Goal: Task Accomplishment & Management: Manage account settings

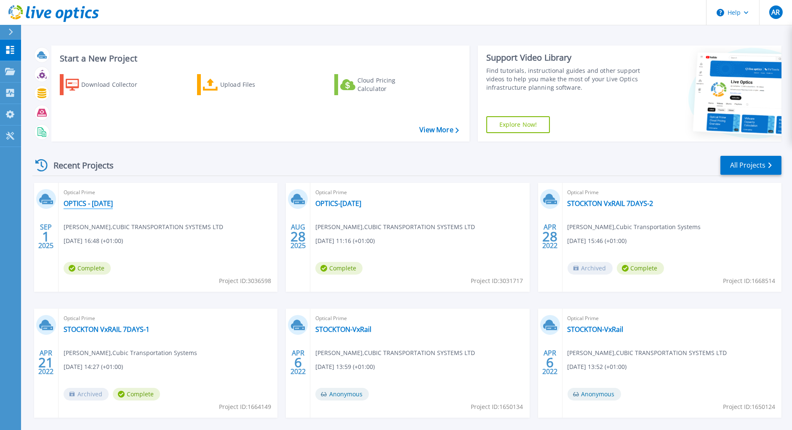
click at [97, 201] on link "OPTICS - [DATE]" at bounding box center [88, 203] width 49 height 8
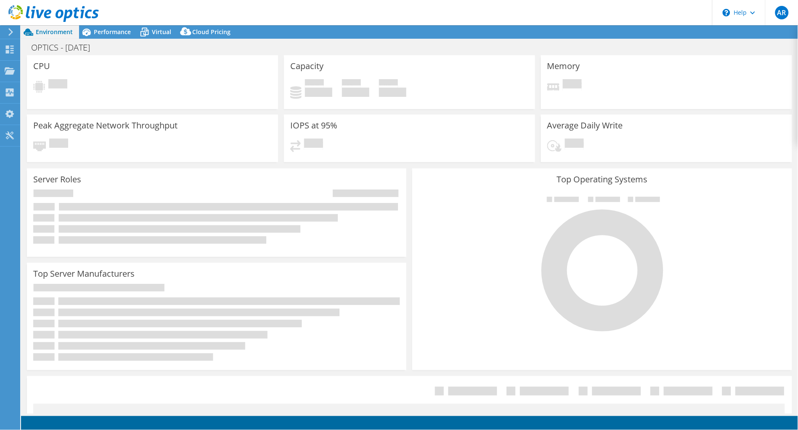
select select "USD"
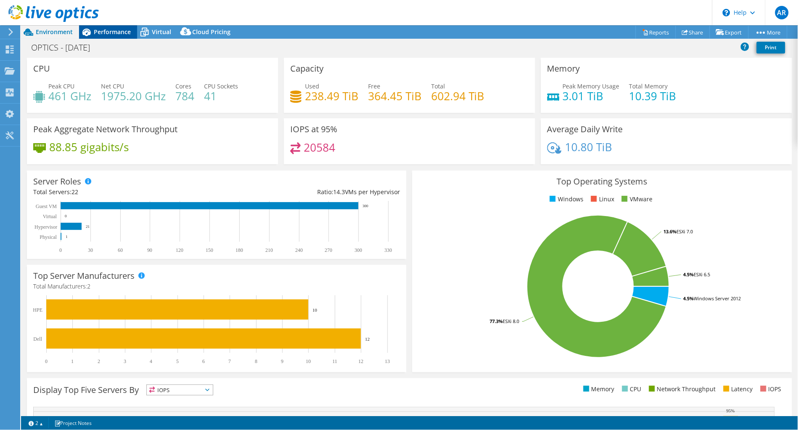
click at [97, 30] on span "Performance" at bounding box center [112, 32] width 37 height 8
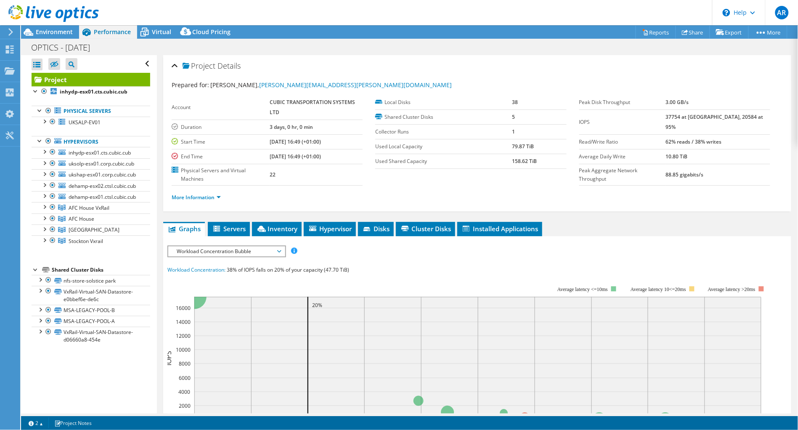
scroll to position [47, 0]
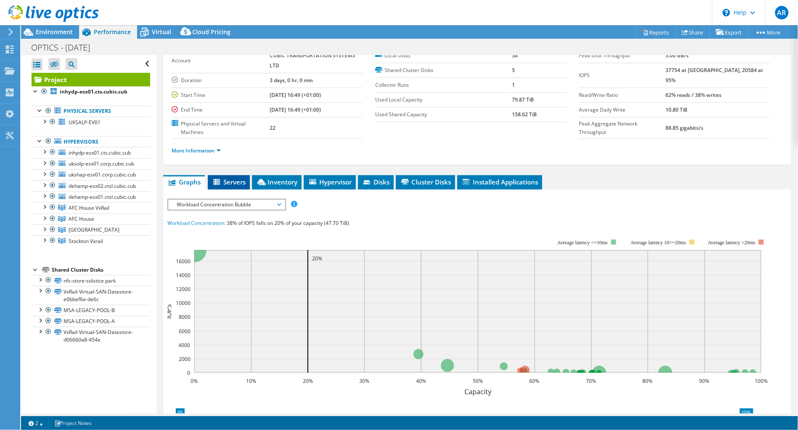
click at [230, 180] on span "Servers" at bounding box center [229, 182] width 34 height 8
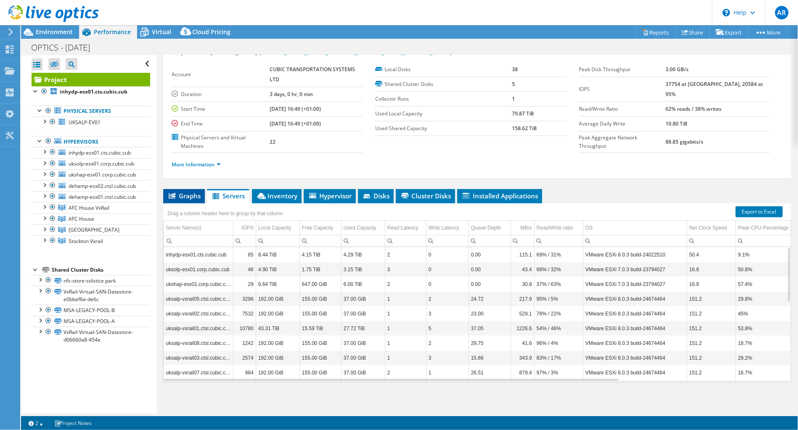
click at [177, 196] on span "Graphs" at bounding box center [183, 195] width 33 height 8
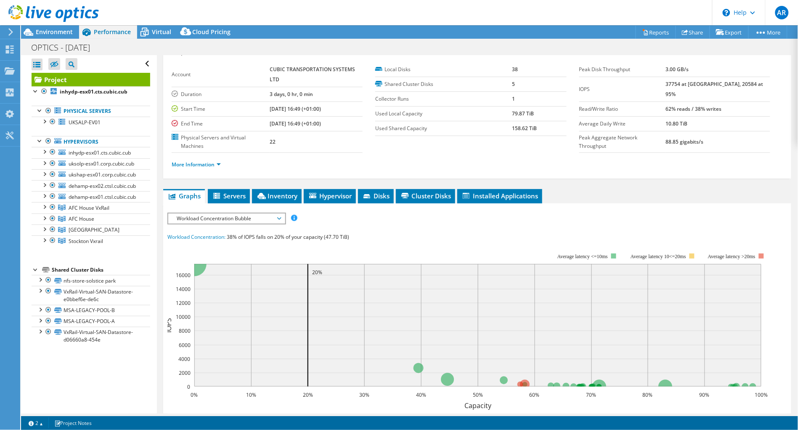
scroll to position [47, 0]
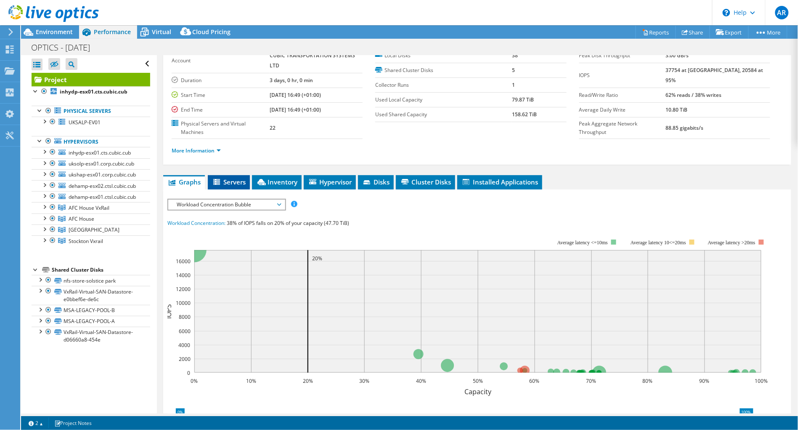
click at [231, 175] on li "Servers" at bounding box center [229, 182] width 42 height 14
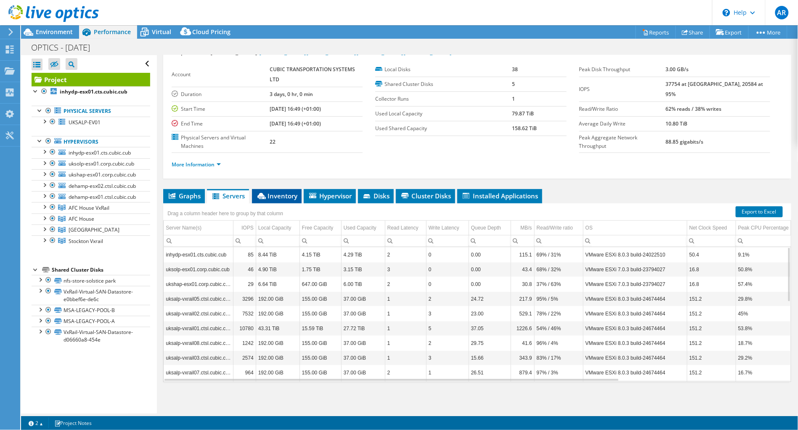
click at [279, 193] on span "Inventory" at bounding box center [276, 195] width 41 height 8
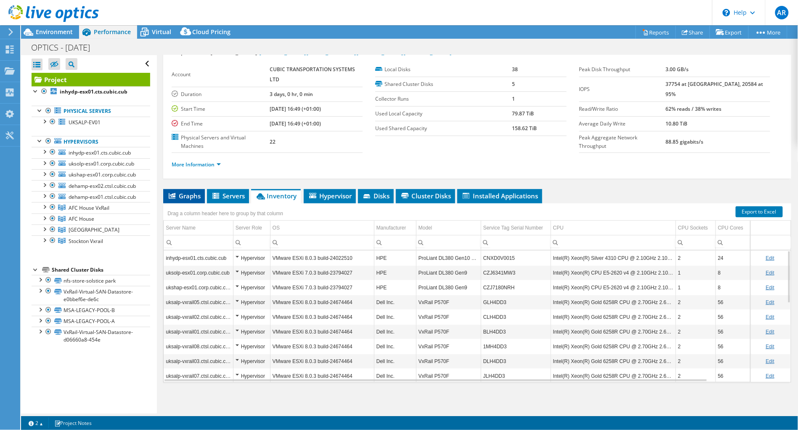
click at [186, 192] on span "Graphs" at bounding box center [183, 195] width 33 height 8
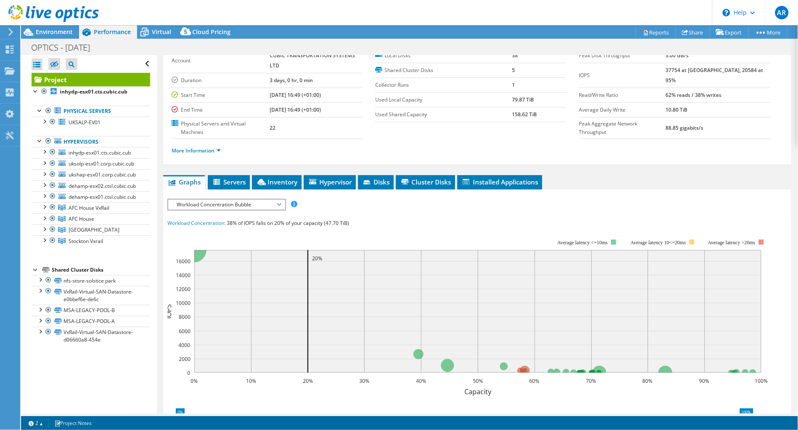
scroll to position [0, 0]
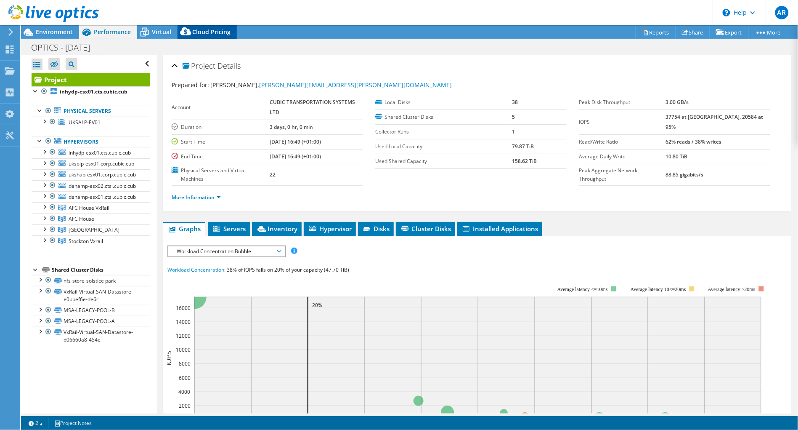
click at [207, 26] on div "Cloud Pricing" at bounding box center [207, 31] width 59 height 13
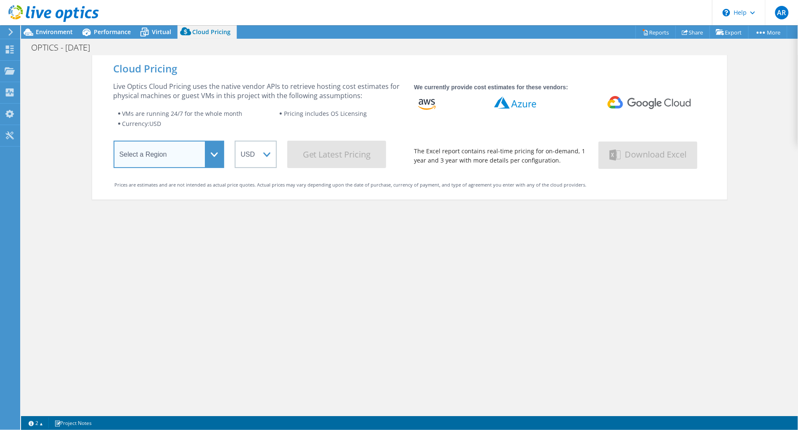
click at [207, 150] on select "Select a Region Asia Pacific (Hong Kong) Asia Pacific (Mumbai) Asia Pacific (Se…" at bounding box center [169, 154] width 111 height 27
select select "EULondon"
click at [114, 142] on select "Select a Region Asia Pacific (Hong Kong) Asia Pacific (Mumbai) Asia Pacific (Se…" at bounding box center [169, 154] width 111 height 27
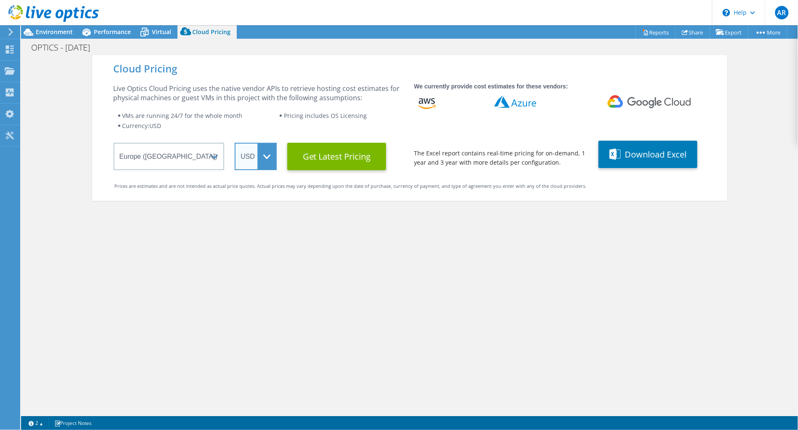
click at [263, 157] on select "ARS AUD BRL CAD CHF CLP CNY DKK EUR GBP HKD HUF INR JPY MXN MYR NOK NZD PEN SEK…" at bounding box center [256, 156] width 42 height 27
click at [235, 143] on select "ARS AUD BRL CAD CHF CLP CNY DKK EUR GBP HKD HUF INR JPY MXN MYR NOK NZD PEN SEK…" at bounding box center [256, 156] width 42 height 27
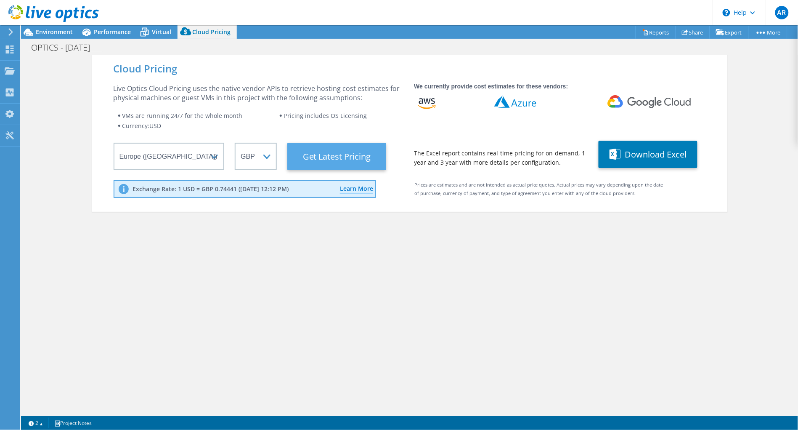
click at [314, 157] on Latest "Get Latest Pricing" at bounding box center [336, 156] width 99 height 27
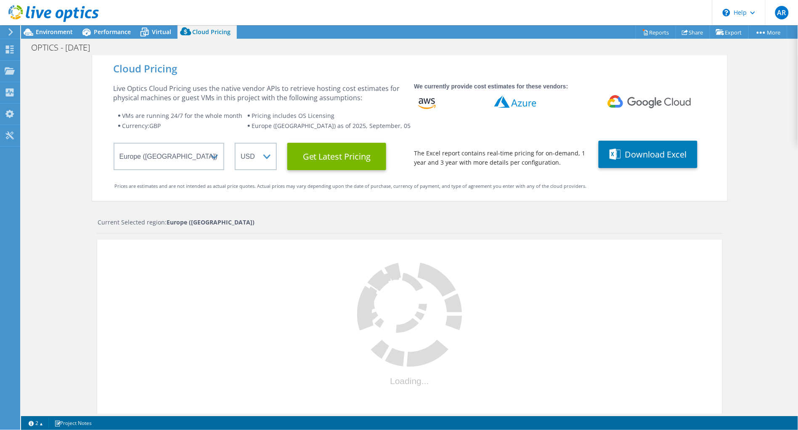
select select "GBP"
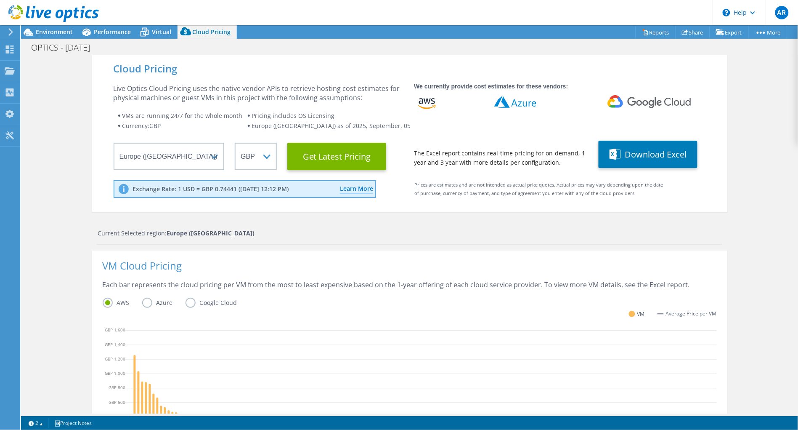
scroll to position [187, 0]
click at [776, 200] on div "Cloud Pricing Live Optics Cloud Pricing uses the native vendor APIs to retrieve…" at bounding box center [409, 341] width 777 height 573
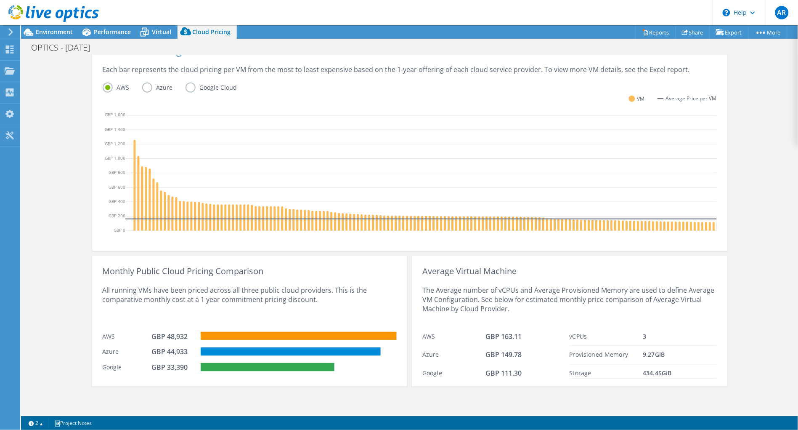
scroll to position [0, 0]
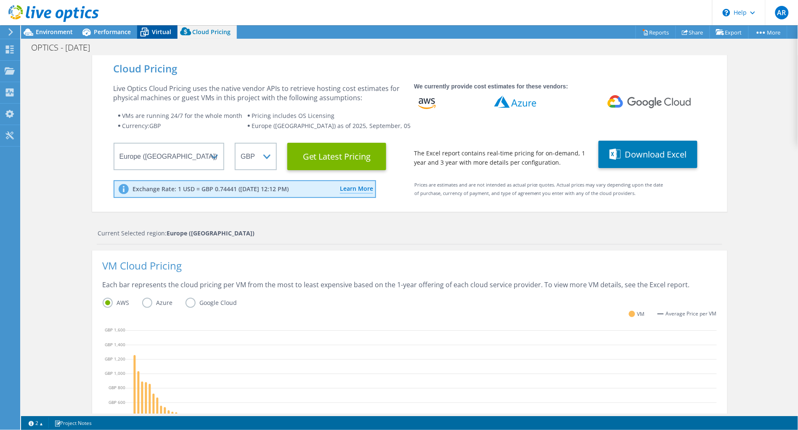
click at [153, 35] on span "Virtual" at bounding box center [161, 32] width 19 height 8
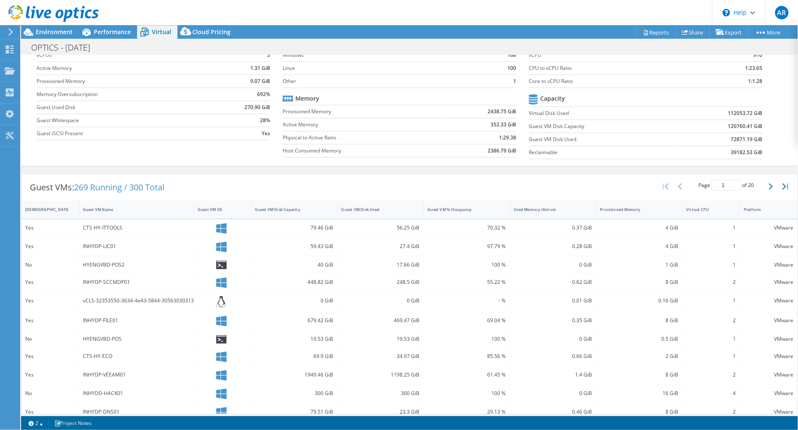
scroll to position [135, 0]
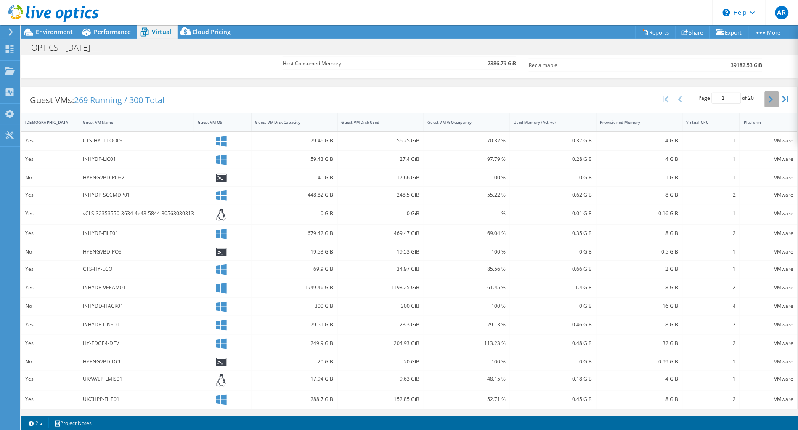
click at [768, 98] on button "button" at bounding box center [772, 99] width 14 height 16
type input "2"
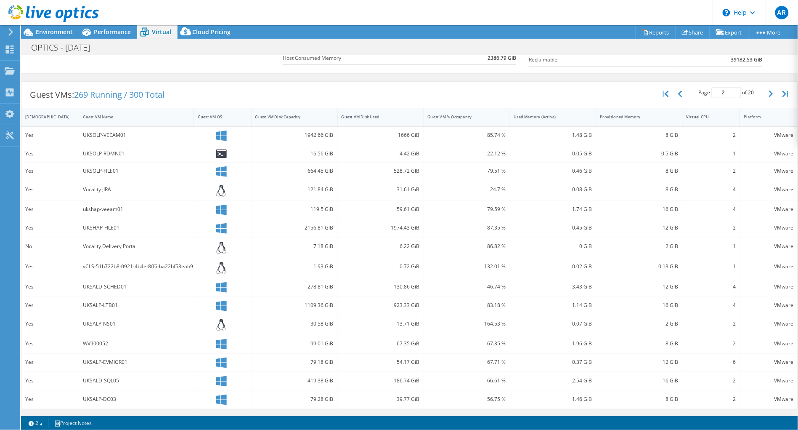
scroll to position [0, 0]
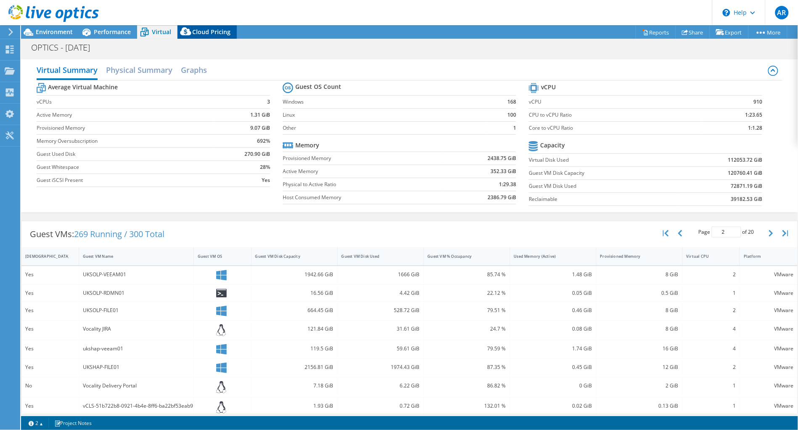
click at [205, 32] on span "Cloud Pricing" at bounding box center [211, 32] width 38 height 8
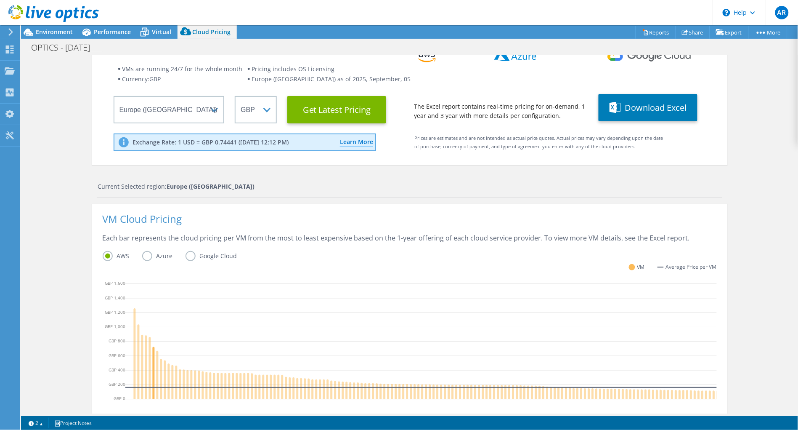
scroll to position [221, 0]
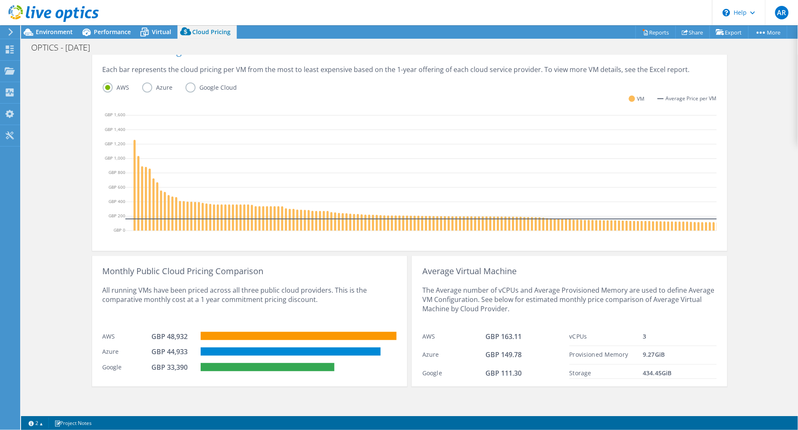
click at [144, 82] on label "Azure" at bounding box center [163, 87] width 43 height 10
click at [0, 0] on input "Azure" at bounding box center [0, 0] width 0 height 0
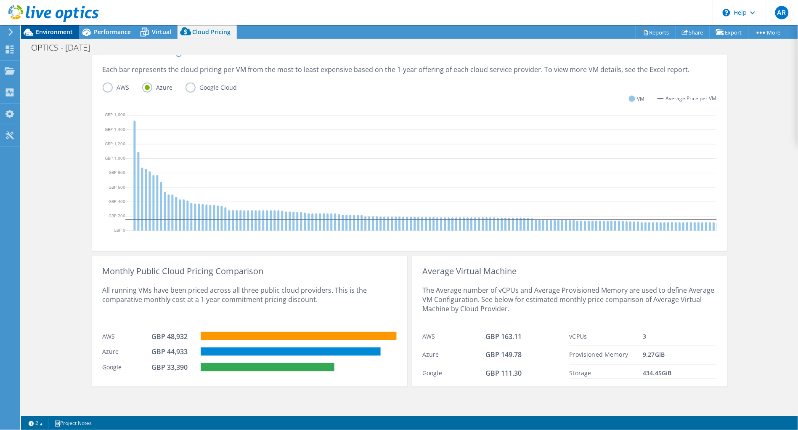
click at [39, 32] on span "Environment" at bounding box center [54, 32] width 37 height 8
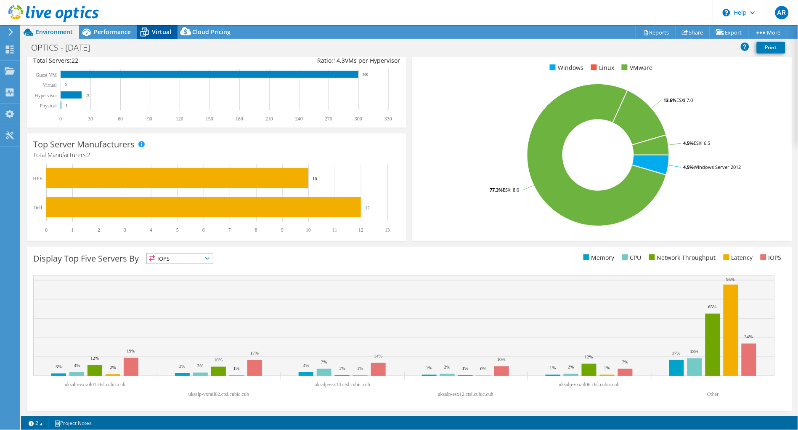
click at [160, 32] on span "Virtual" at bounding box center [161, 32] width 19 height 8
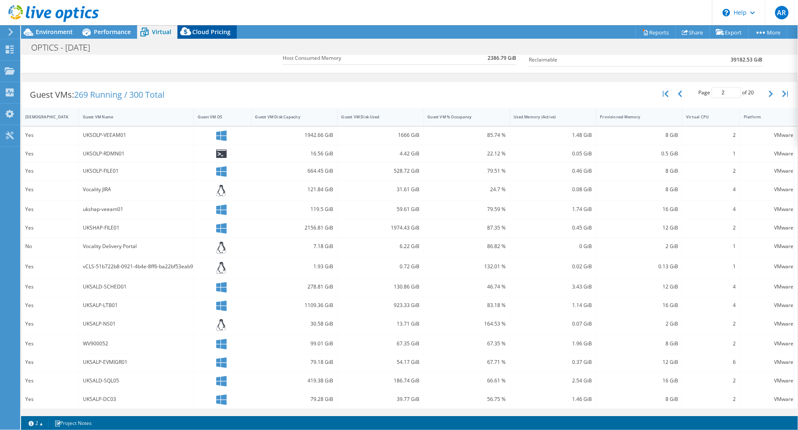
click at [194, 33] on span "Cloud Pricing" at bounding box center [211, 32] width 38 height 8
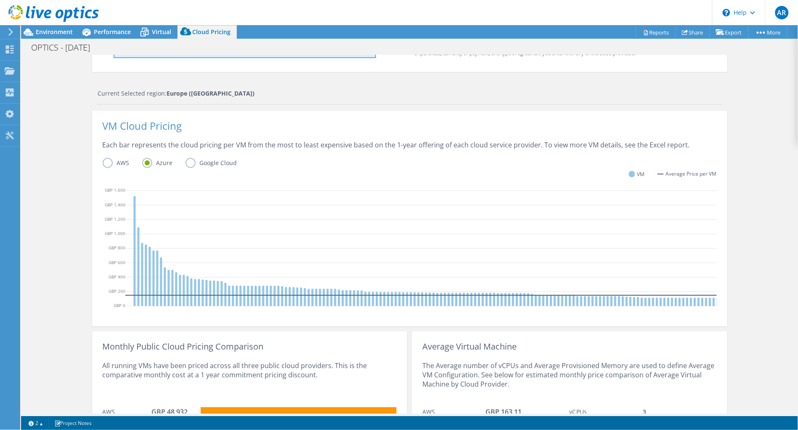
scroll to position [221, 0]
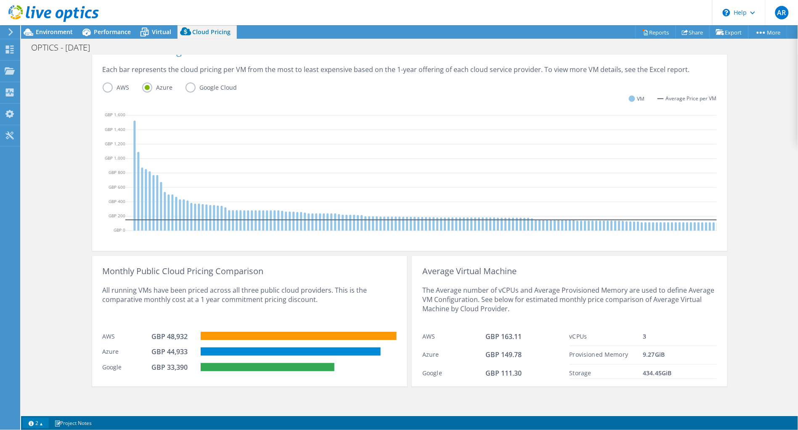
click at [41, 424] on link "2" at bounding box center [36, 422] width 26 height 11
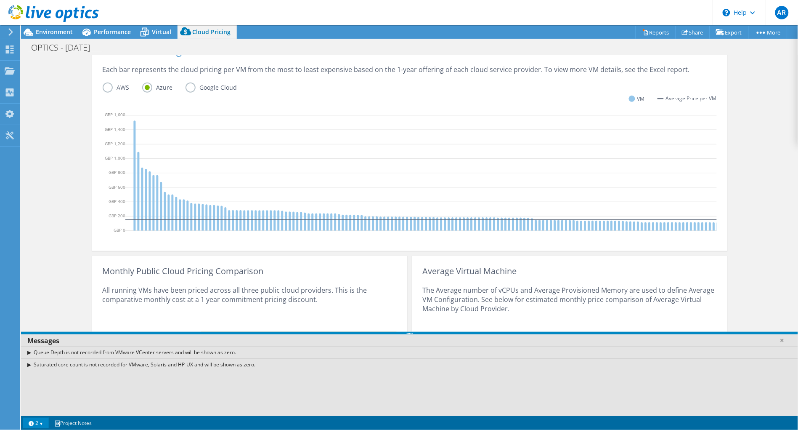
click at [41, 424] on link "2" at bounding box center [36, 422] width 26 height 11
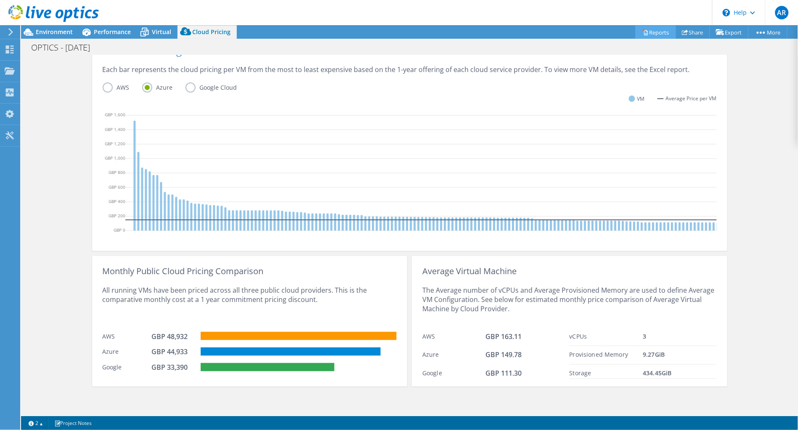
click at [653, 31] on link "Reports" at bounding box center [656, 32] width 40 height 13
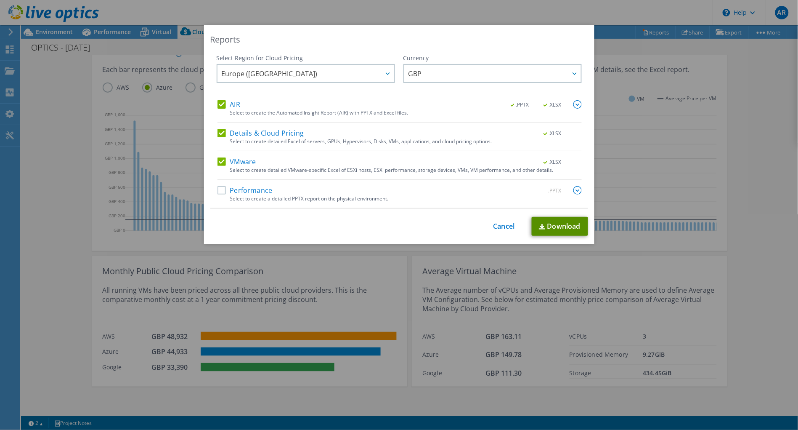
click at [558, 226] on link "Download" at bounding box center [560, 226] width 56 height 19
click at [532, 34] on div "Reports" at bounding box center [399, 40] width 378 height 12
click at [497, 225] on link "Cancel" at bounding box center [504, 226] width 21 height 8
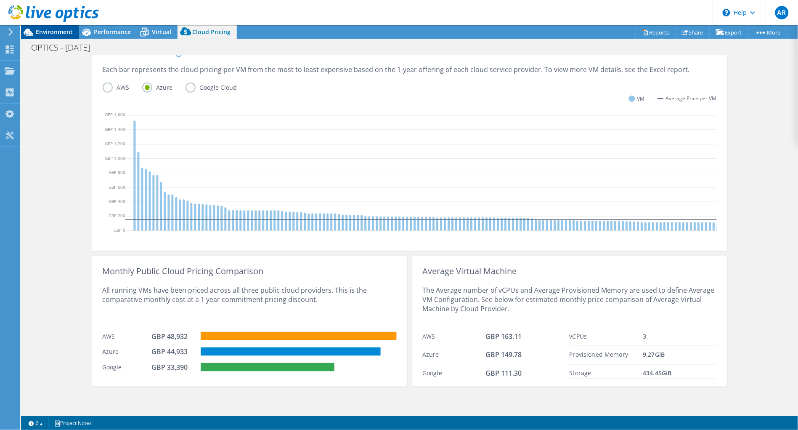
click at [35, 30] on icon at bounding box center [28, 32] width 15 height 15
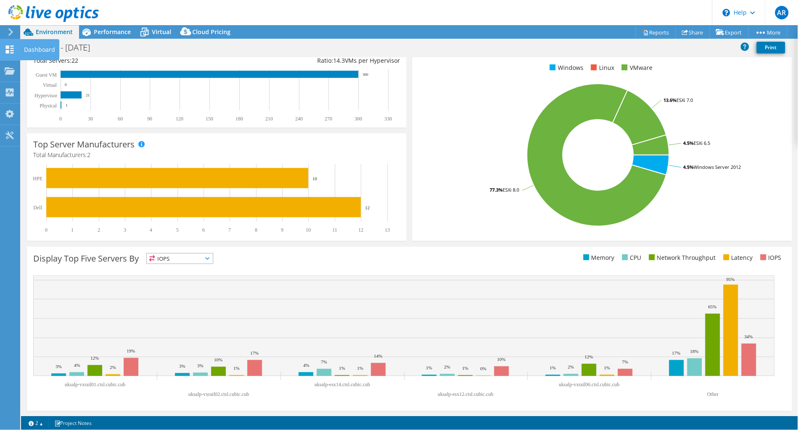
drag, startPoint x: 5, startPoint y: 48, endPoint x: 15, endPoint y: 47, distance: 10.2
click at [6, 48] on icon at bounding box center [10, 49] width 10 height 8
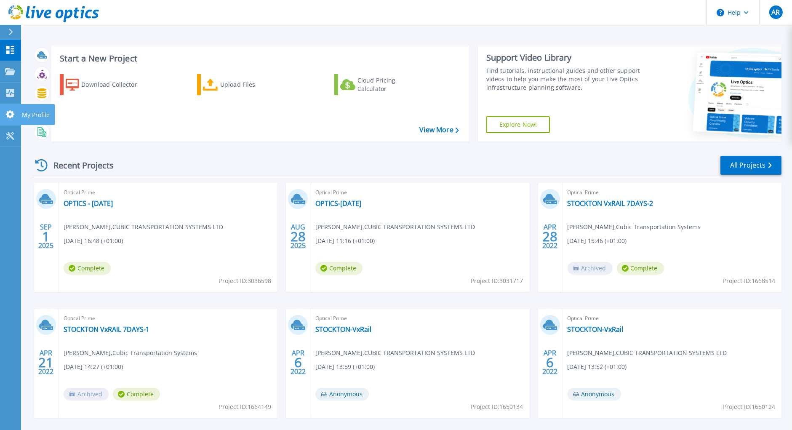
click at [2, 111] on link "My Profile My Profile" at bounding box center [10, 114] width 21 height 21
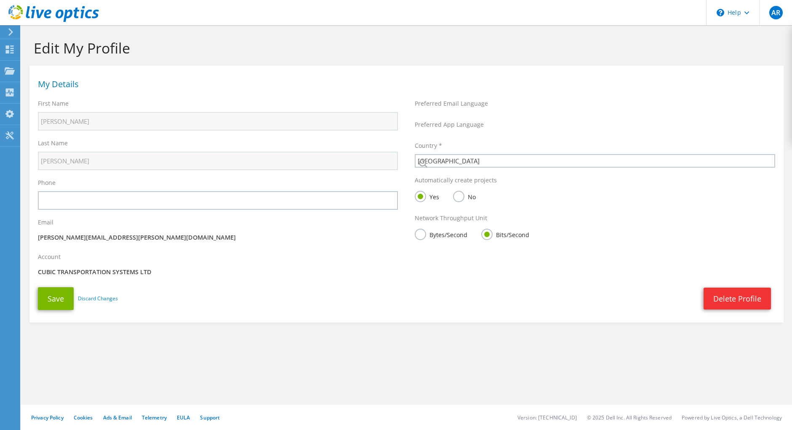
select select "75"
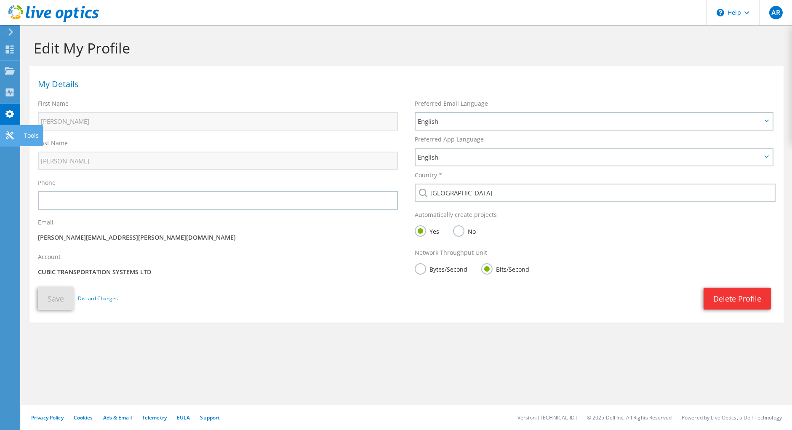
click at [9, 139] on div at bounding box center [10, 136] width 10 height 9
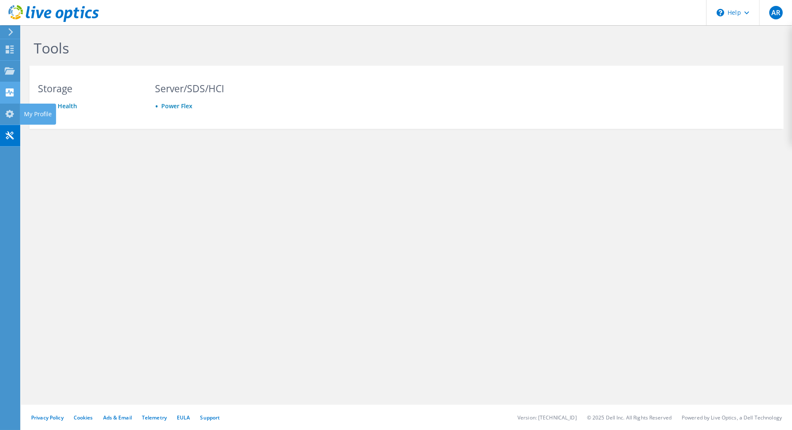
drag, startPoint x: 3, startPoint y: 112, endPoint x: 3, endPoint y: 98, distance: 13.9
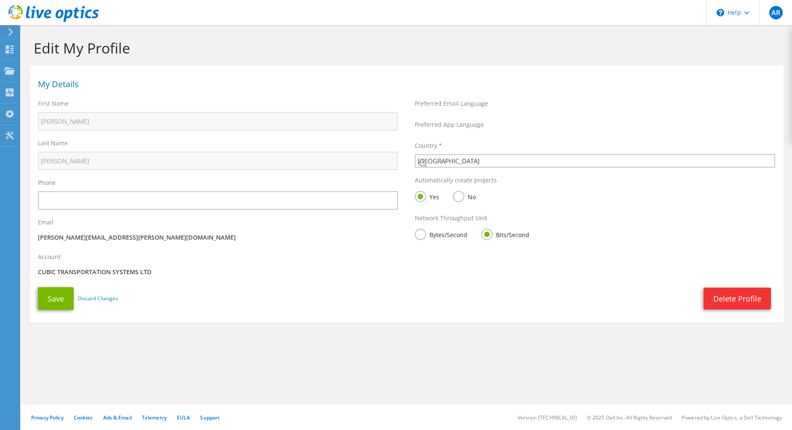
select select "75"
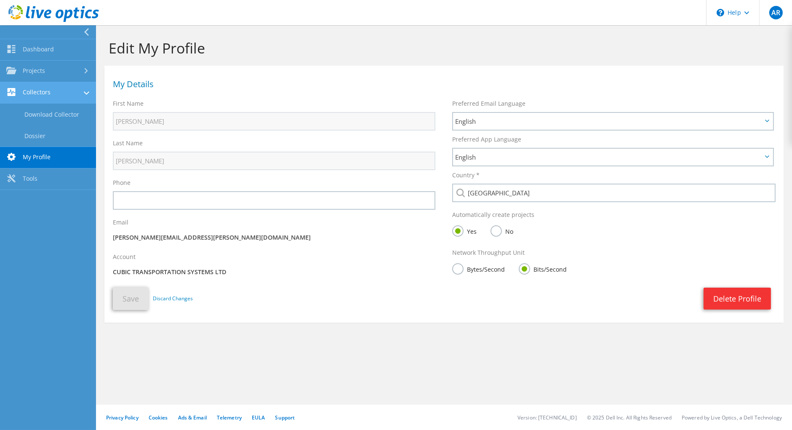
click at [69, 89] on link "Collectors" at bounding box center [48, 92] width 96 height 21
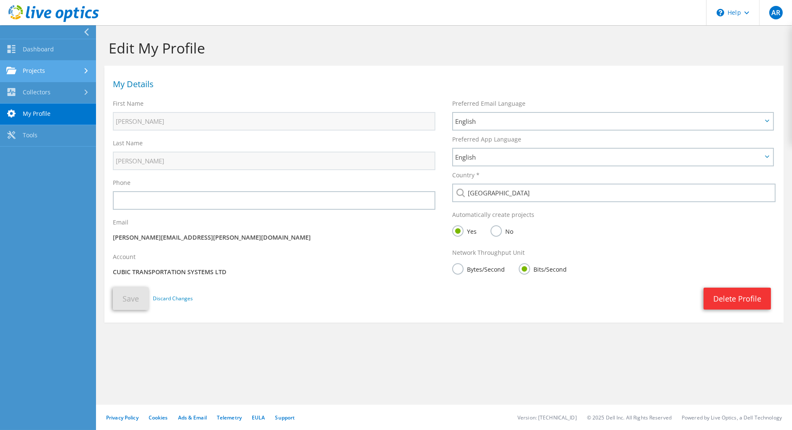
click at [63, 66] on link "Projects" at bounding box center [48, 71] width 96 height 21
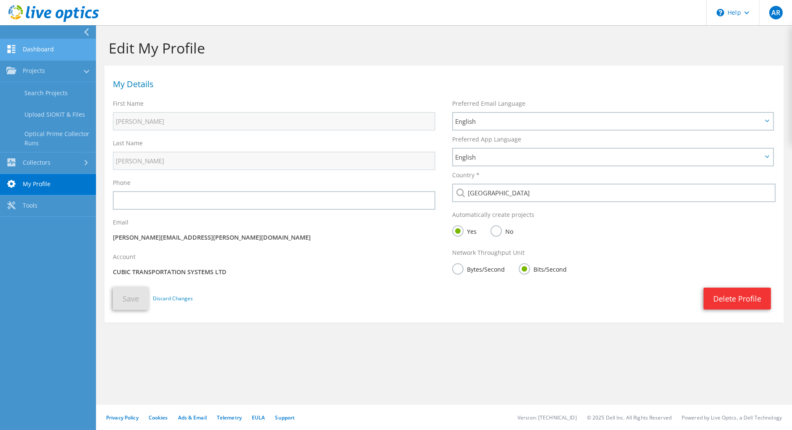
click at [53, 52] on link "Dashboard" at bounding box center [48, 49] width 96 height 21
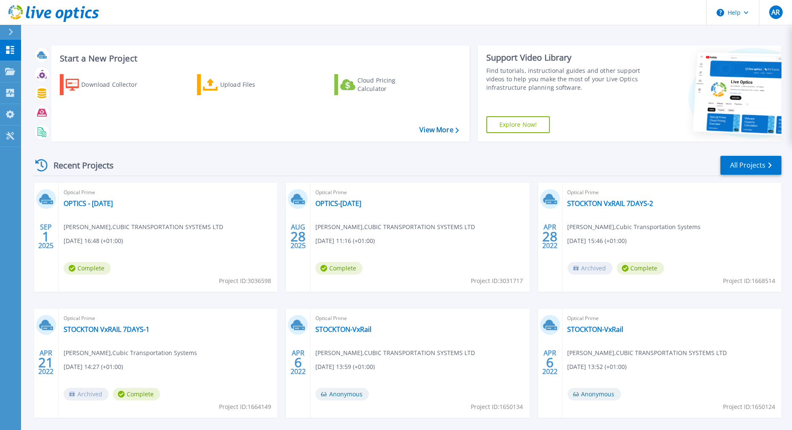
scroll to position [37, 0]
